Goal: Navigation & Orientation: Find specific page/section

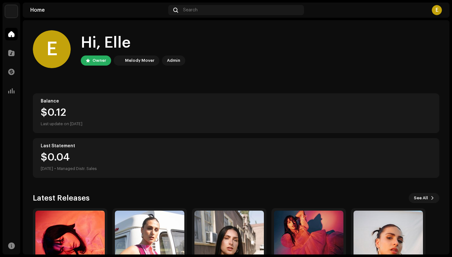
click at [324, 21] on div "E Hi, [PERSON_NAME] Owner Melody Mover Admin Balance $0.12 Last update on [DATE…" at bounding box center [236, 164] width 407 height 289
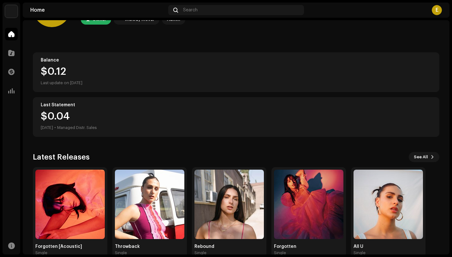
scroll to position [55, 0]
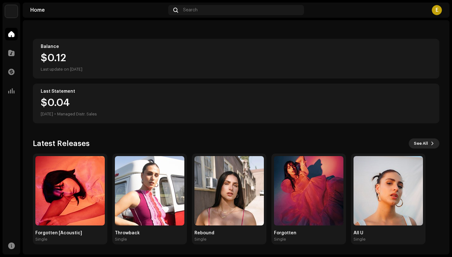
click at [421, 146] on span "See All" at bounding box center [421, 143] width 14 height 13
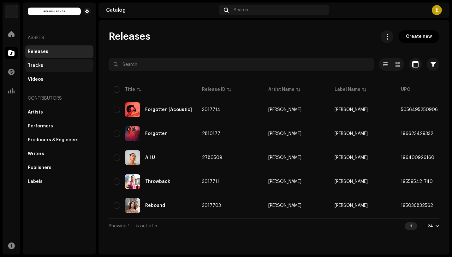
click at [65, 69] on div "Tracks" at bounding box center [59, 65] width 68 height 13
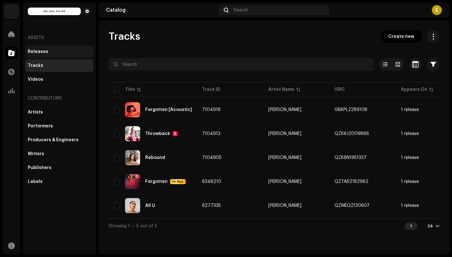
click at [46, 54] on div "Releases" at bounding box center [59, 51] width 63 height 5
